Goal: Navigation & Orientation: Find specific page/section

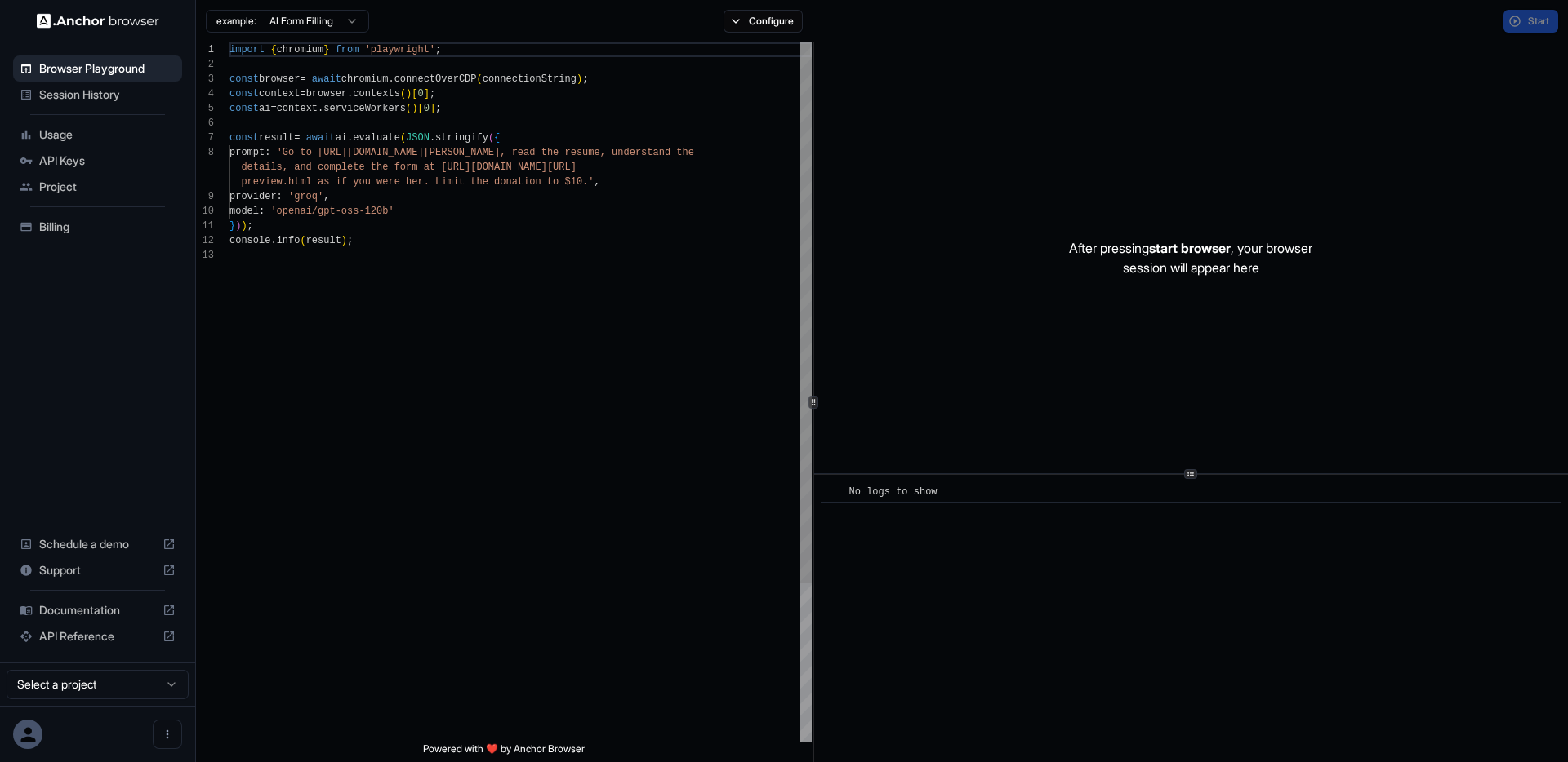
scroll to position [117, 0]
click at [58, 92] on span "Session History" at bounding box center [107, 95] width 136 height 16
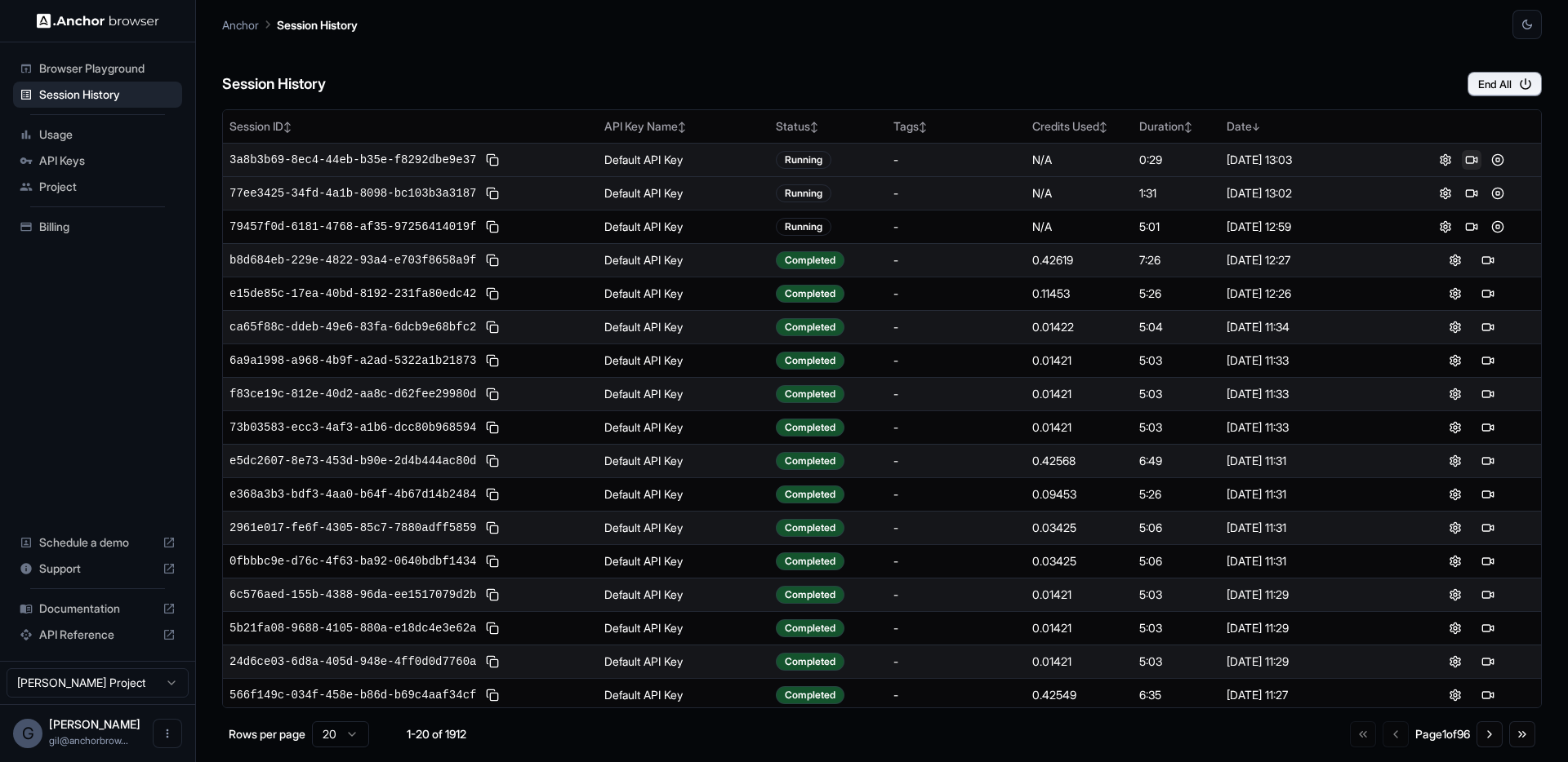
click at [1468, 157] on button at bounding box center [1471, 160] width 20 height 20
click at [1463, 163] on button at bounding box center [1471, 160] width 20 height 20
